Goal: Task Accomplishment & Management: Manage account settings

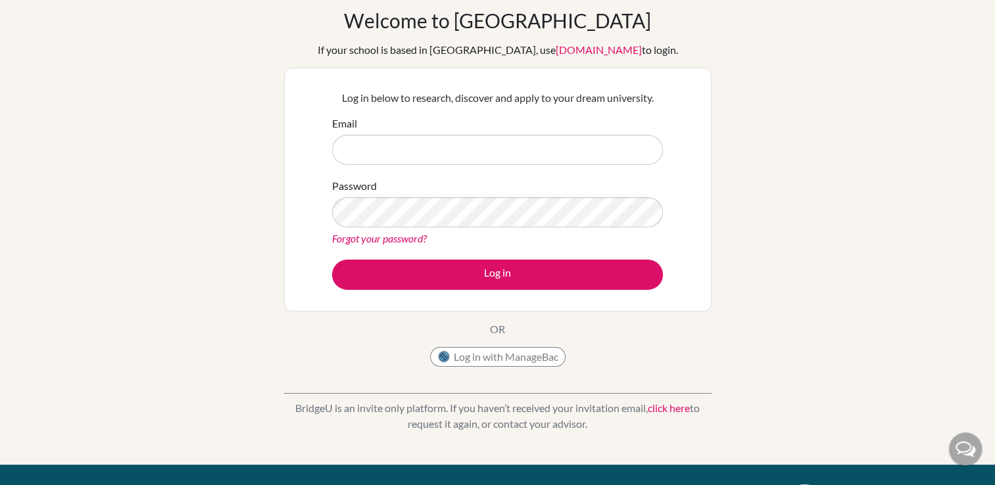
scroll to position [55, 0]
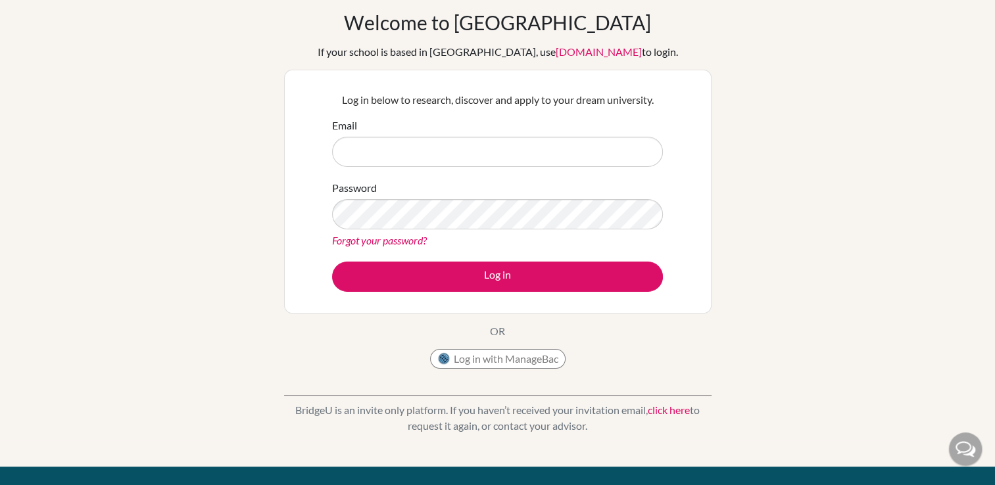
click at [665, 411] on link "click here" at bounding box center [669, 410] width 42 height 12
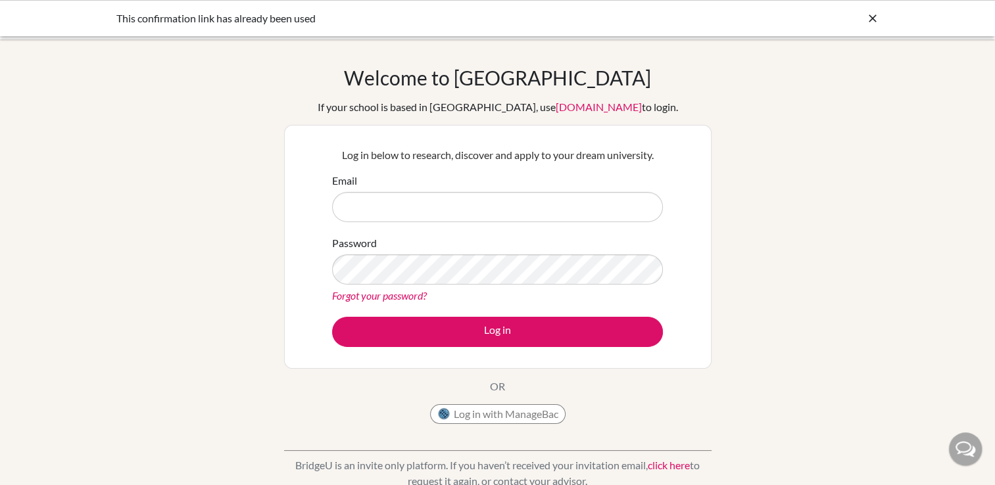
click at [476, 214] on input "Email" at bounding box center [497, 207] width 331 height 30
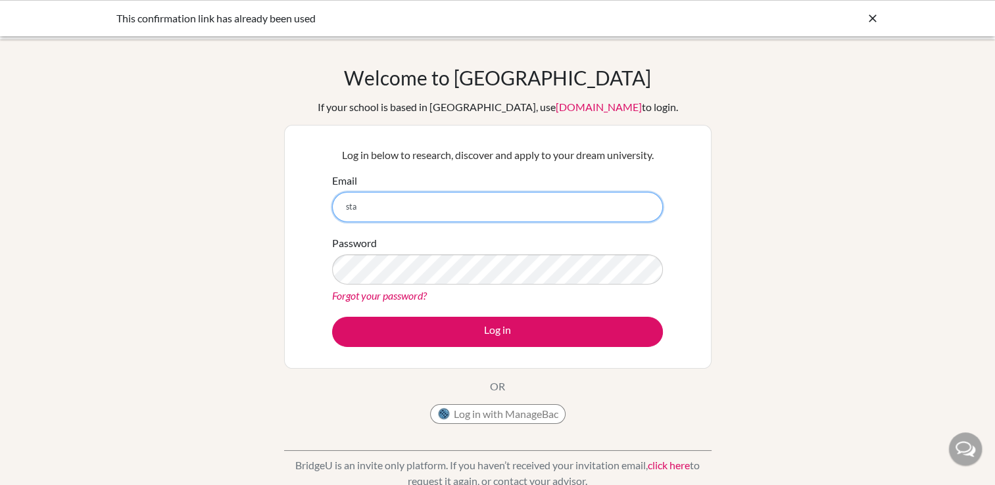
type input "[EMAIL_ADDRESS][DOMAIN_NAME]"
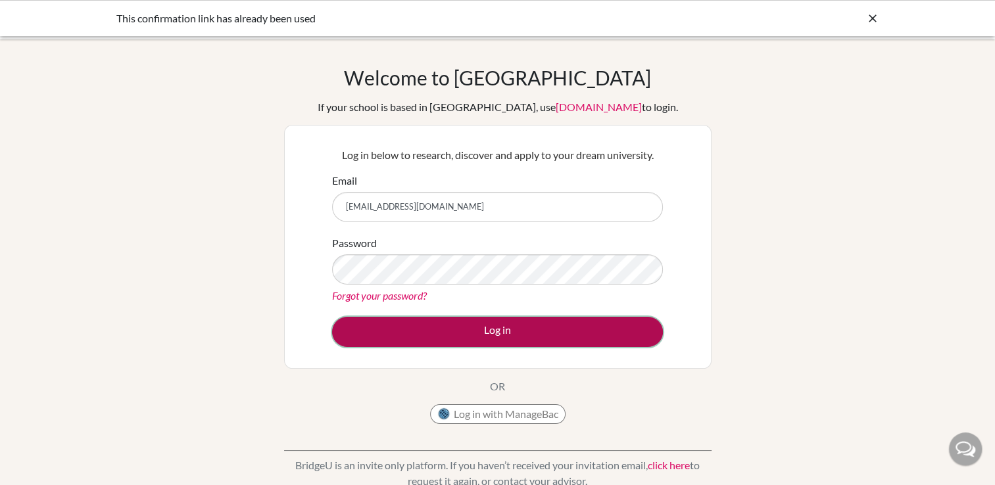
click at [502, 325] on button "Log in" at bounding box center [497, 332] width 331 height 30
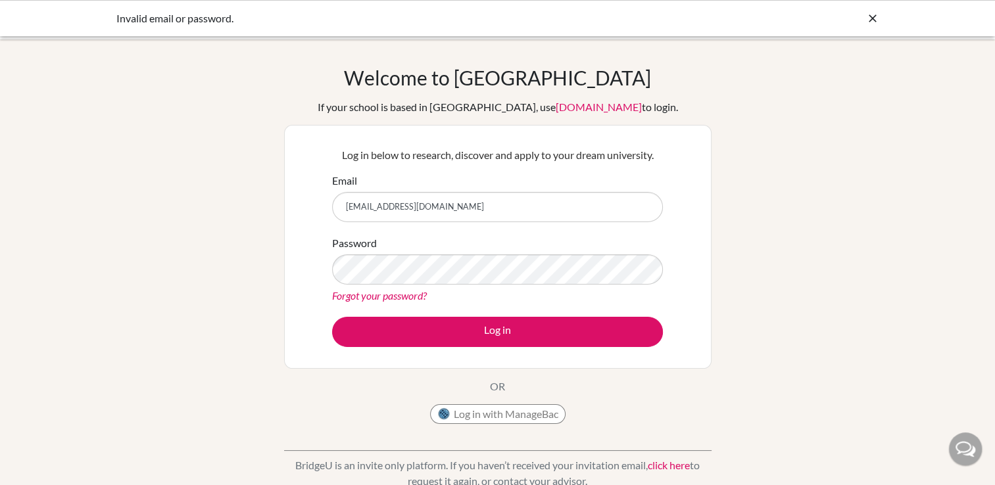
click at [412, 297] on link "Forgot your password?" at bounding box center [379, 295] width 95 height 12
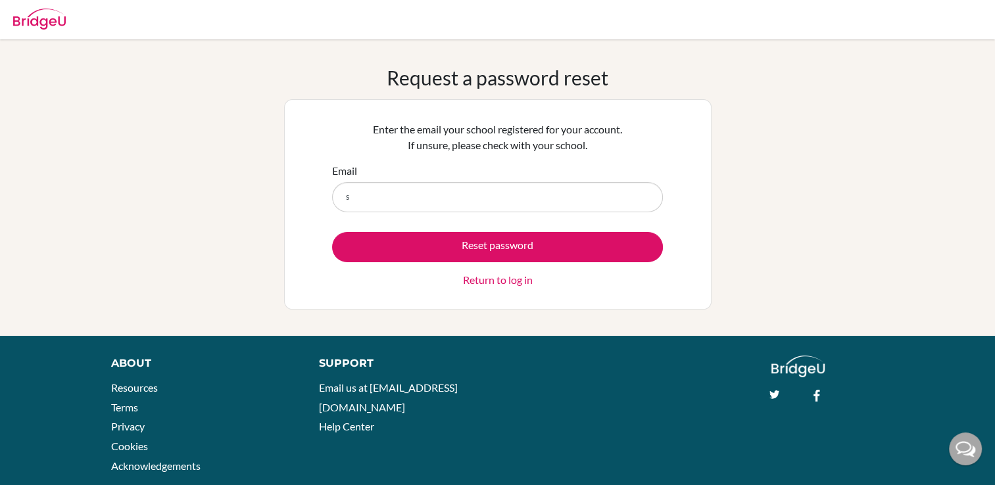
type input "[EMAIL_ADDRESS][DOMAIN_NAME]"
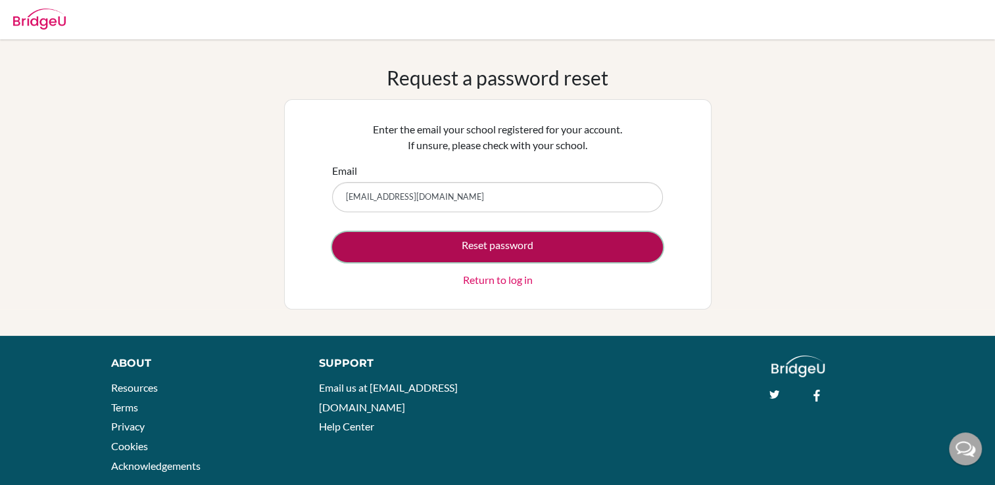
click at [404, 250] on button "Reset password" at bounding box center [497, 247] width 331 height 30
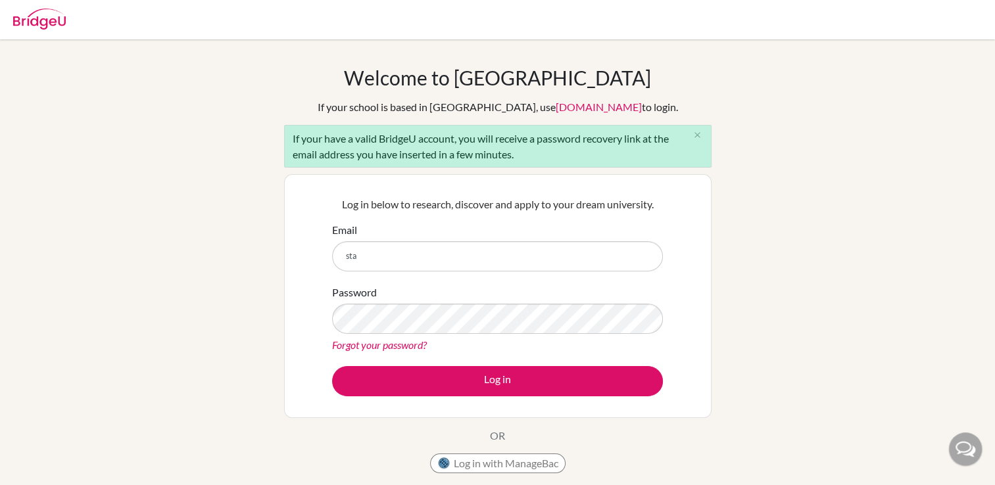
type input "stanleon@liceocampoverde.edu.ec"
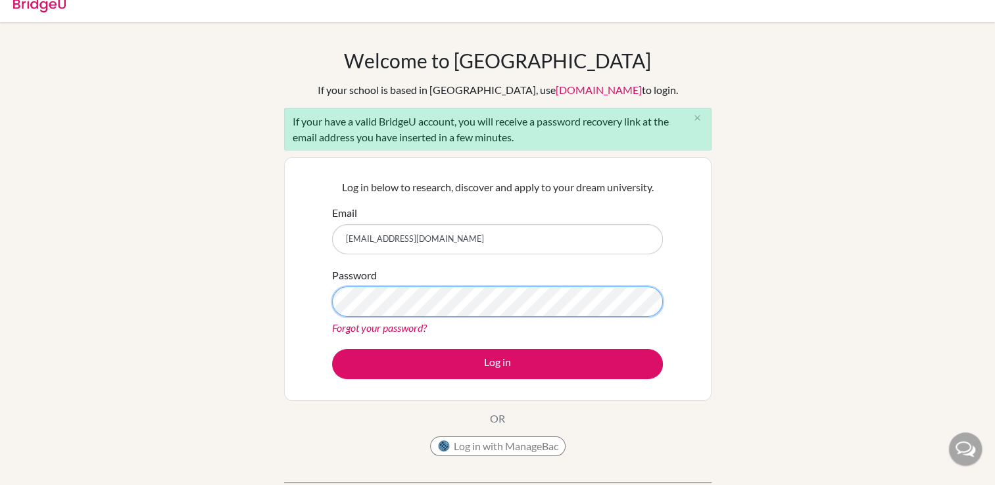
scroll to position [18, 0]
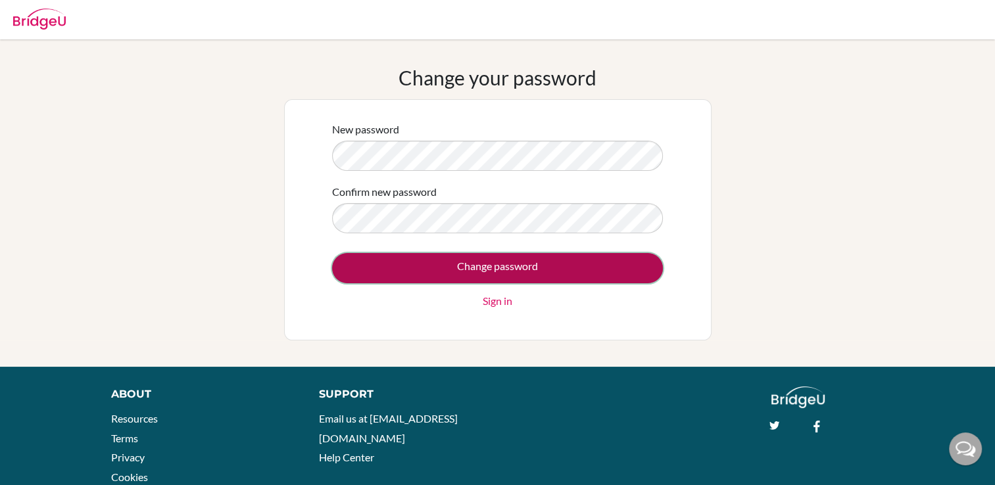
click at [548, 259] on input "Change password" at bounding box center [497, 268] width 331 height 30
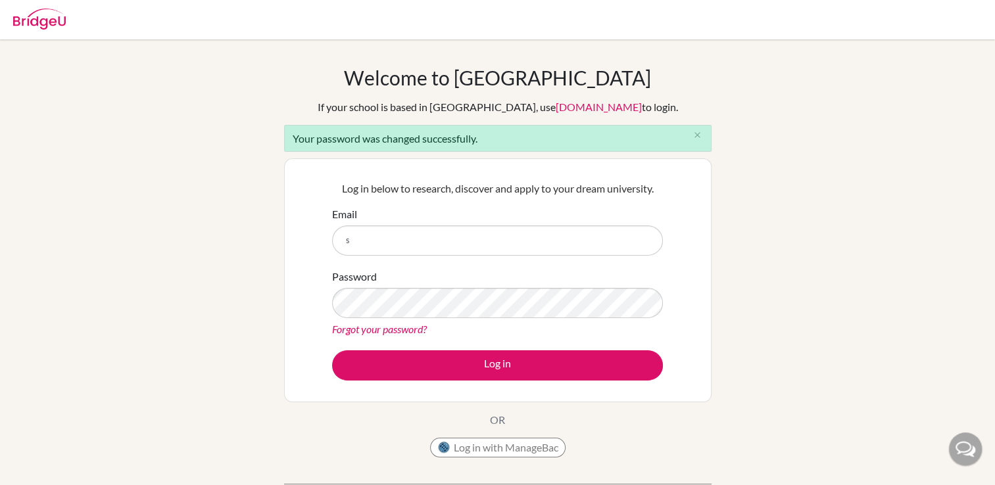
type input "[EMAIL_ADDRESS][DOMAIN_NAME]"
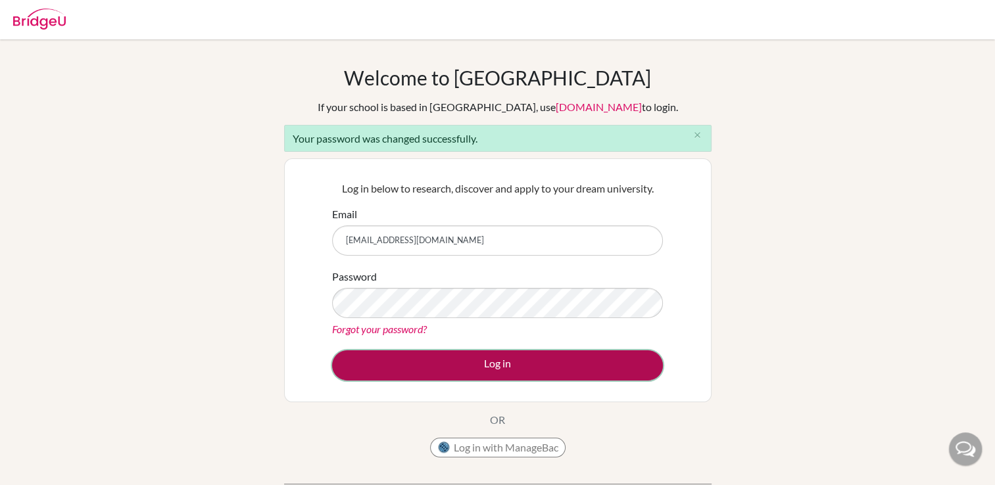
click at [574, 360] on button "Log in" at bounding box center [497, 365] width 331 height 30
